Goal: Information Seeking & Learning: Learn about a topic

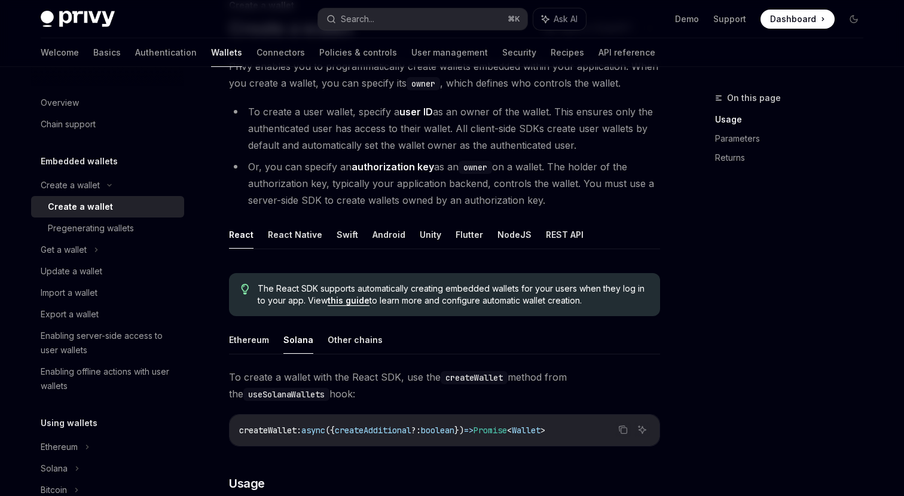
scroll to position [101, 0]
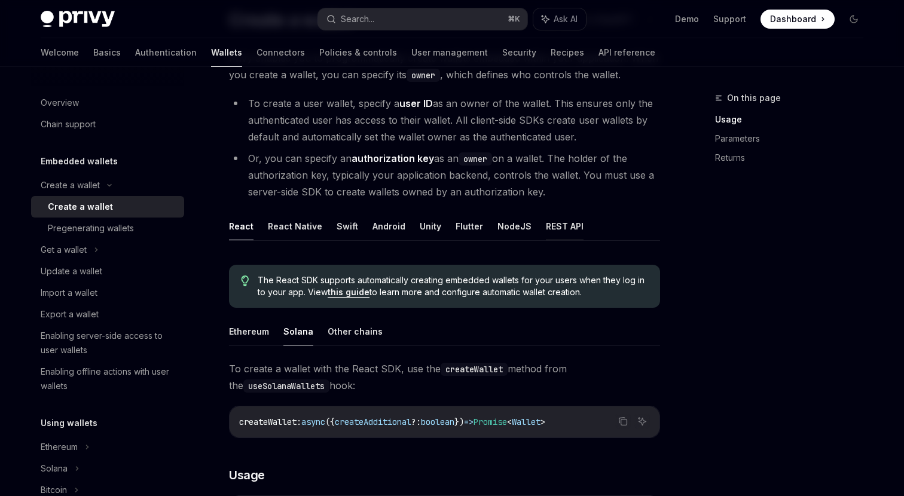
click at [560, 223] on button "REST API" at bounding box center [565, 226] width 38 height 28
type textarea "*"
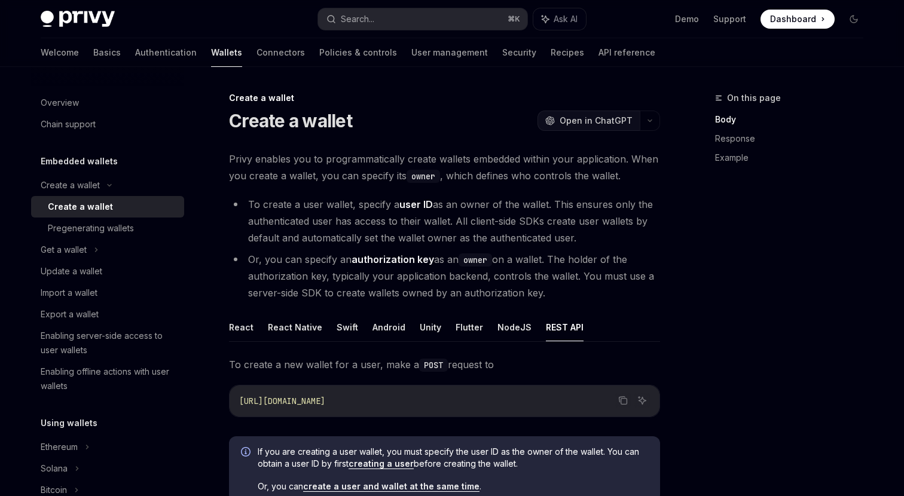
click at [581, 122] on span "Open in ChatGPT" at bounding box center [596, 121] width 73 height 12
click at [371, 21] on div "Search..." at bounding box center [357, 19] width 33 height 14
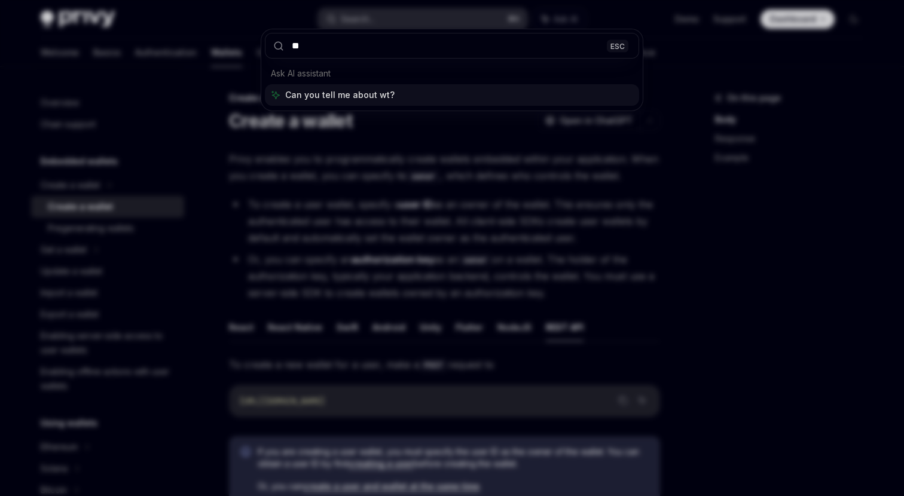
type input "*"
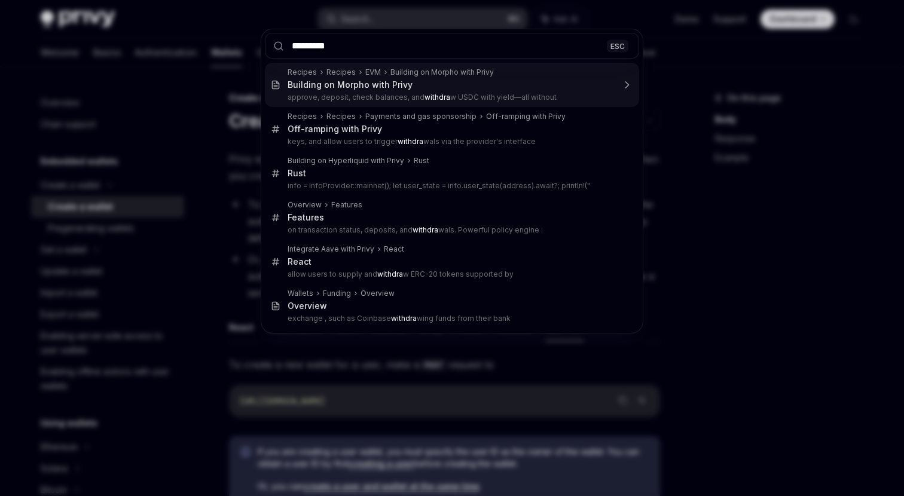
type input "**********"
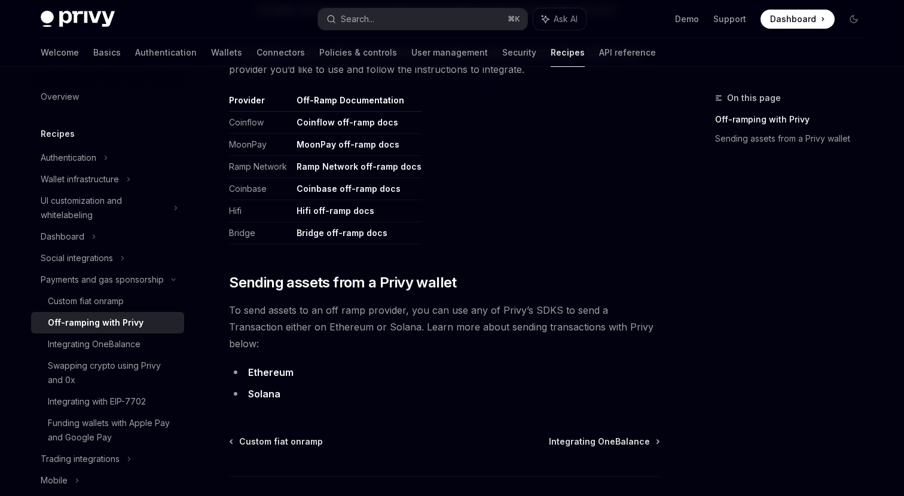
scroll to position [605, 0]
click at [265, 387] on link "Solana" at bounding box center [264, 393] width 32 height 13
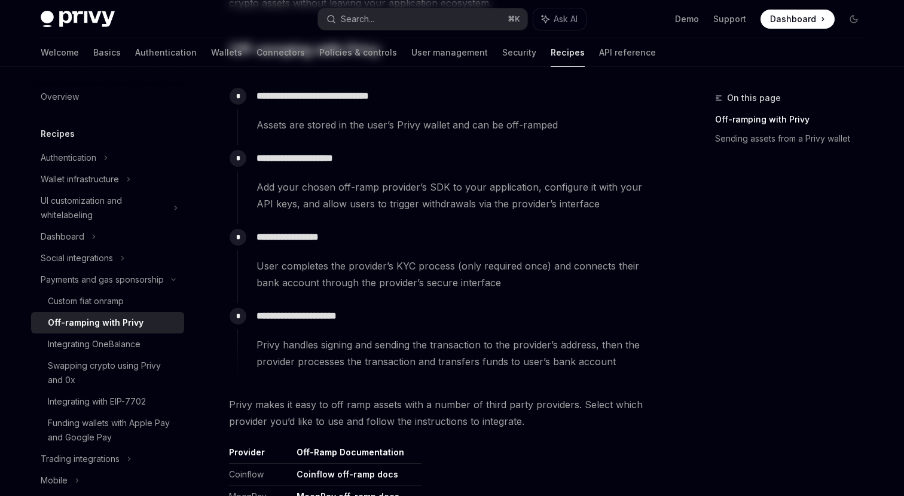
scroll to position [671, 0]
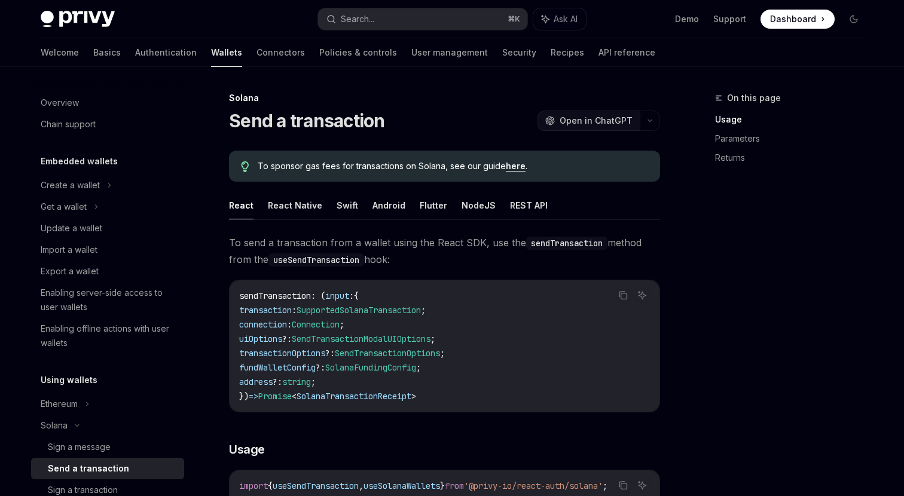
click at [581, 127] on button "OpenAI Open in ChatGPT" at bounding box center [589, 121] width 102 height 20
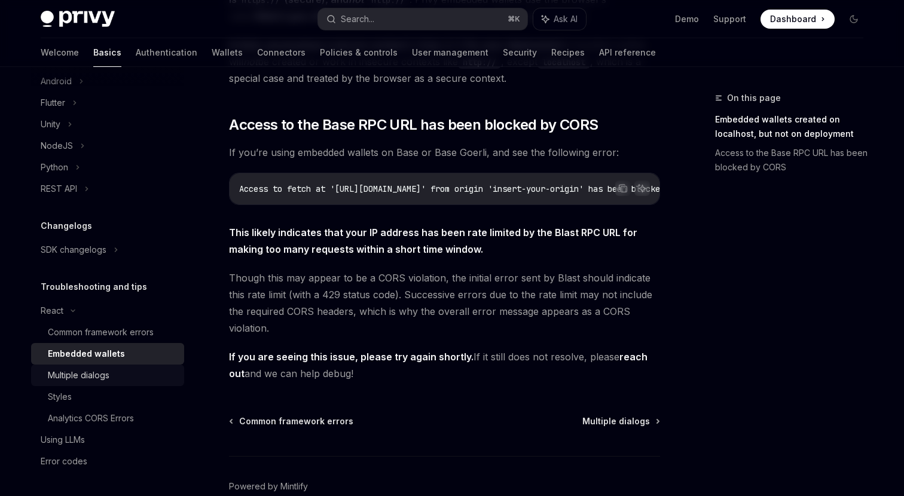
scroll to position [352, 0]
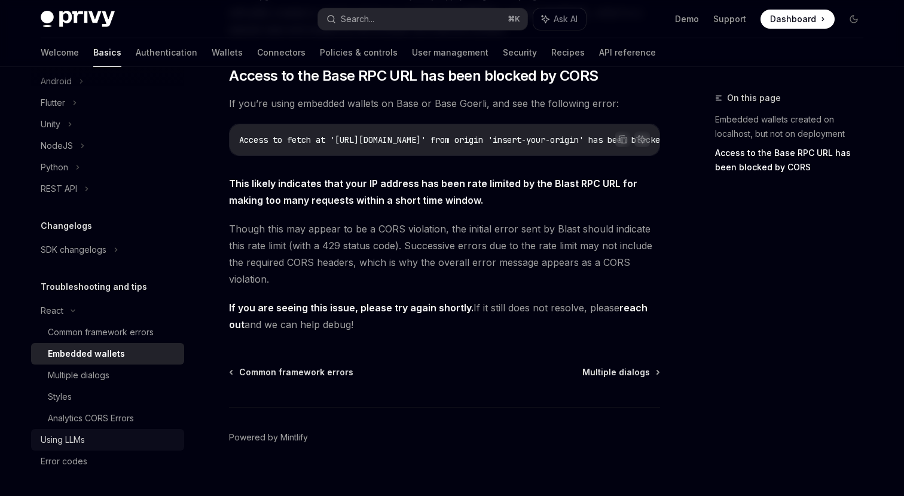
click at [96, 434] on div "Using LLMs" at bounding box center [109, 440] width 136 height 14
type textarea "*"
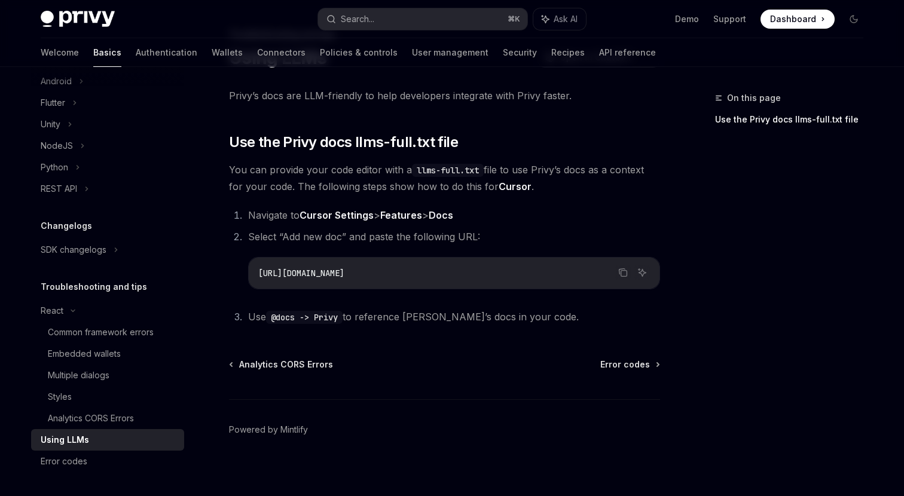
scroll to position [70, 0]
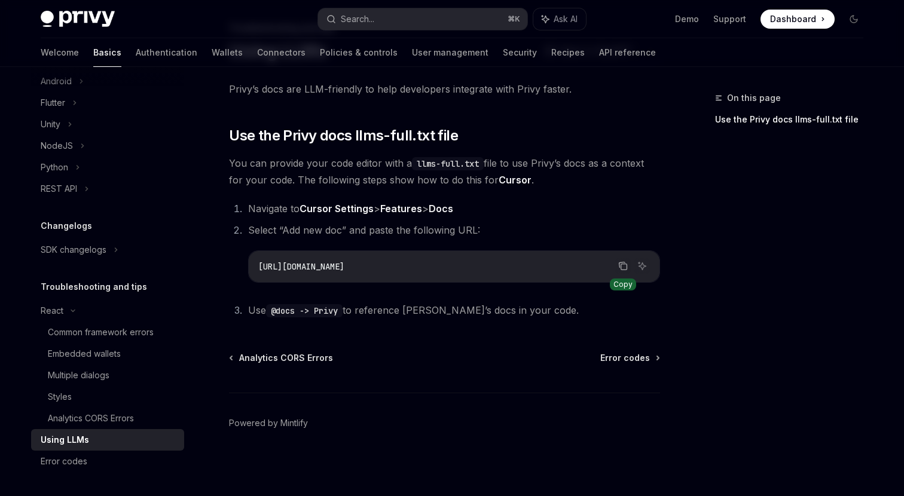
click at [621, 264] on icon "Copy the contents from the code block" at bounding box center [623, 266] width 10 height 10
